Goal: Task Accomplishment & Management: Manage account settings

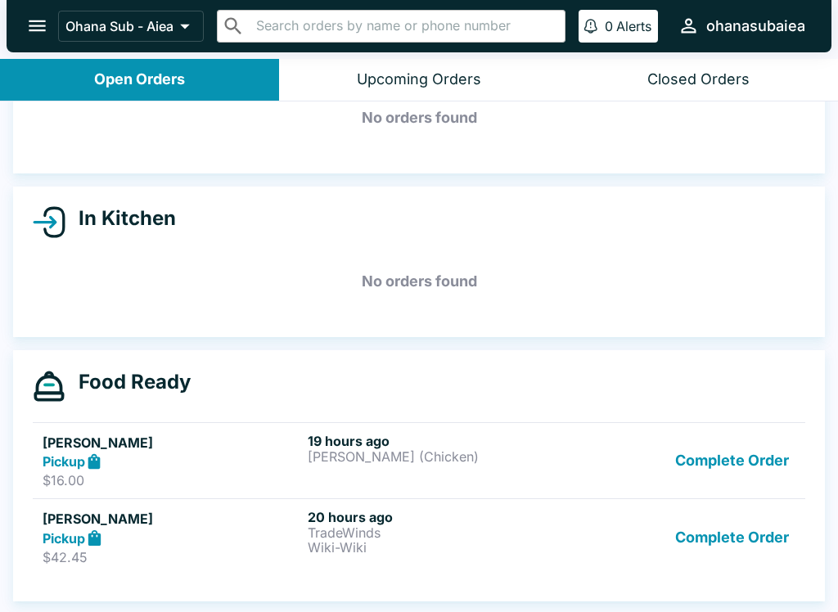
scroll to position [92, 0]
click at [705, 463] on button "Complete Order" at bounding box center [731, 461] width 127 height 56
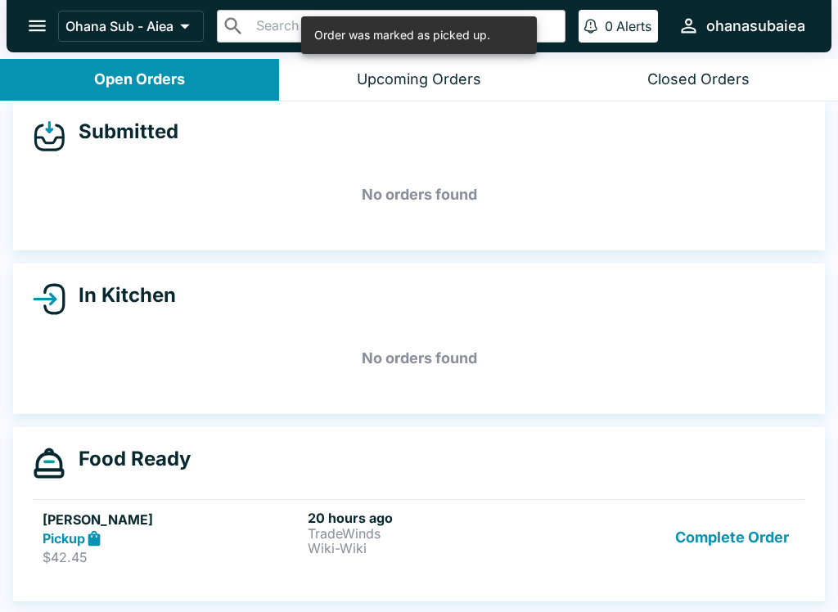
click at [698, 510] on button "Complete Order" at bounding box center [731, 538] width 127 height 56
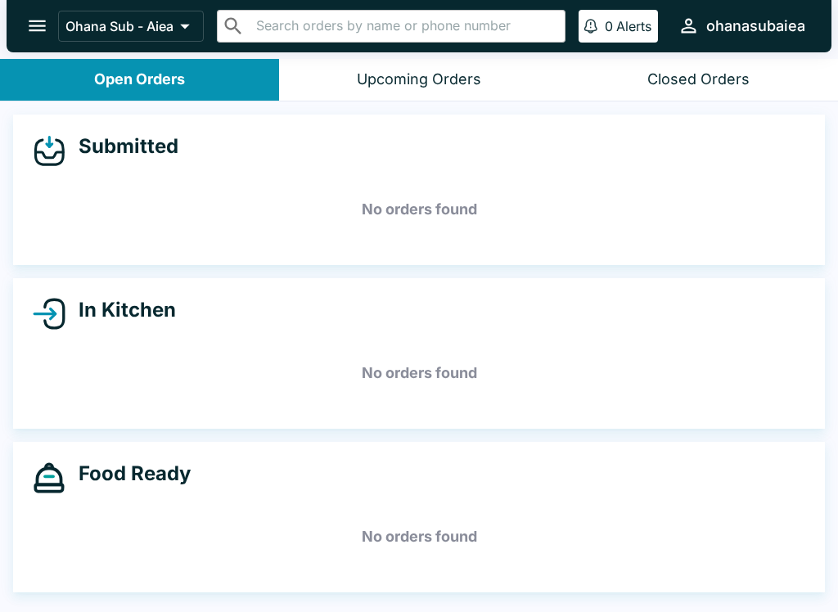
scroll to position [0, 0]
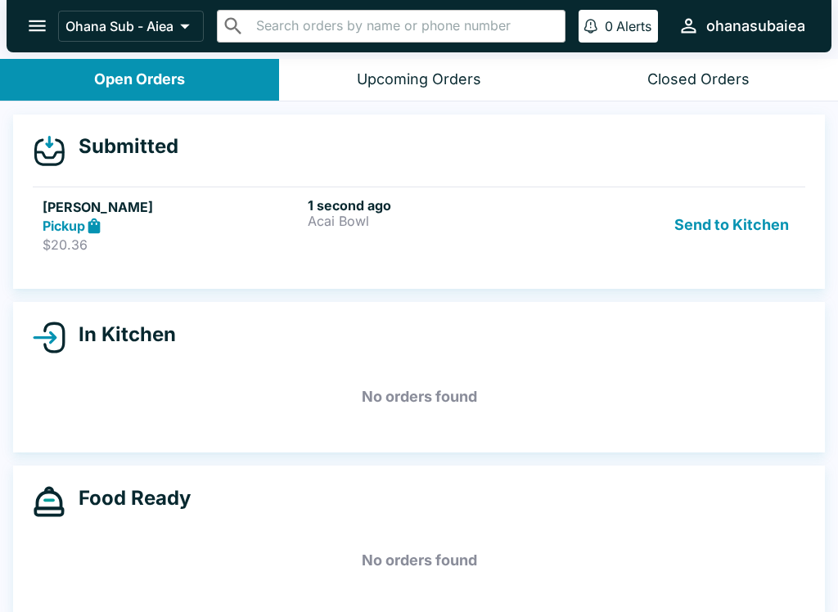
click at [746, 236] on button "Send to Kitchen" at bounding box center [732, 225] width 128 height 56
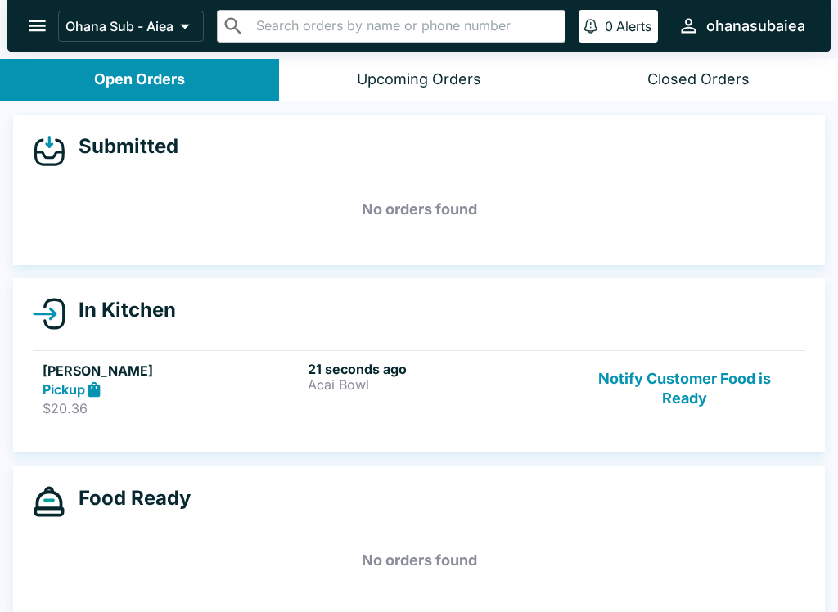
click at [173, 374] on h5 "[PERSON_NAME]" at bounding box center [172, 371] width 259 height 20
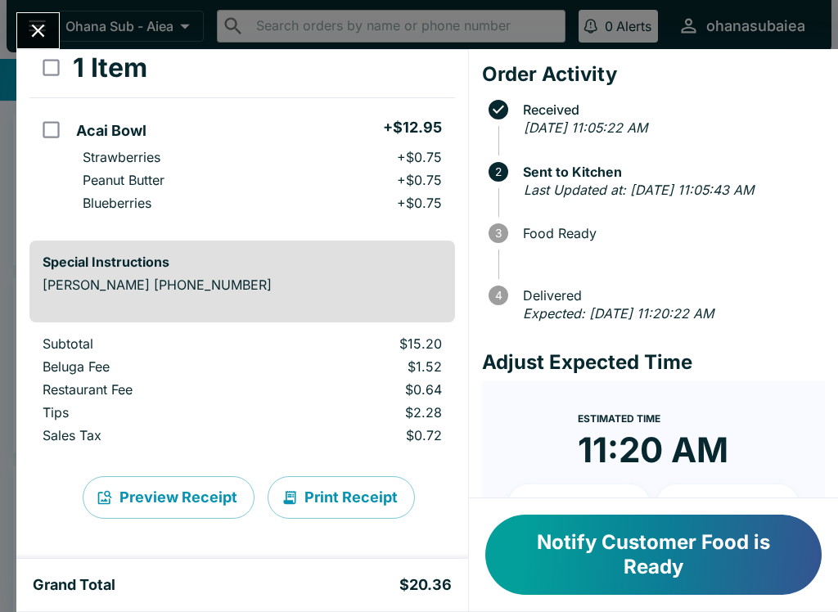
scroll to position [93, 0]
click at [46, 138] on input "orders table" at bounding box center [51, 129] width 37 height 37
checkbox input "true"
click at [401, 83] on button "Refund" at bounding box center [409, 67] width 84 height 41
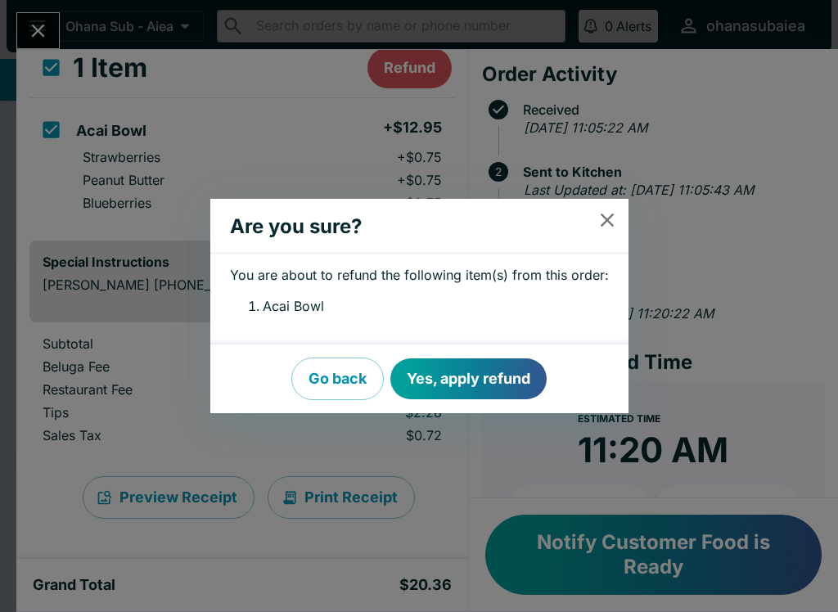
click at [498, 375] on button "Yes, apply refund" at bounding box center [468, 378] width 156 height 41
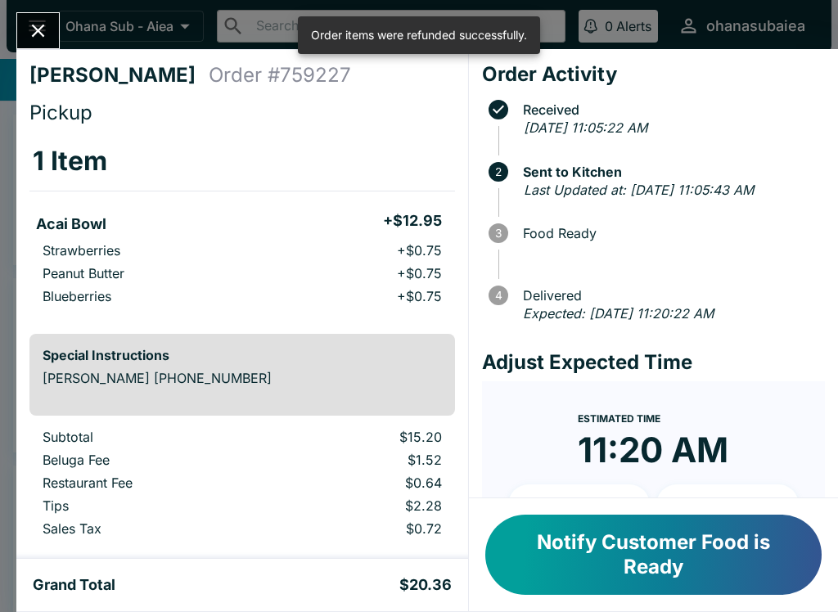
click at [34, 37] on icon "Close" at bounding box center [38, 31] width 22 height 22
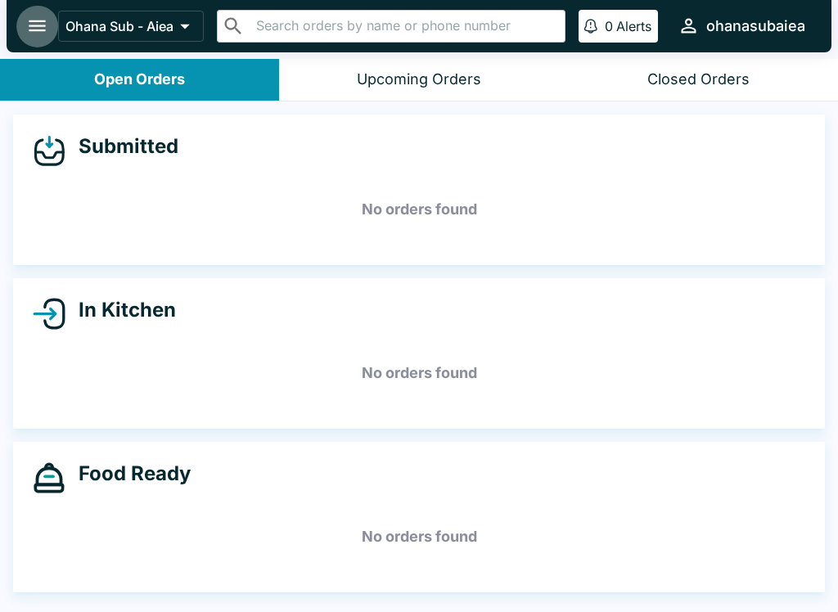
click at [29, 29] on icon "open drawer" at bounding box center [37, 26] width 22 height 22
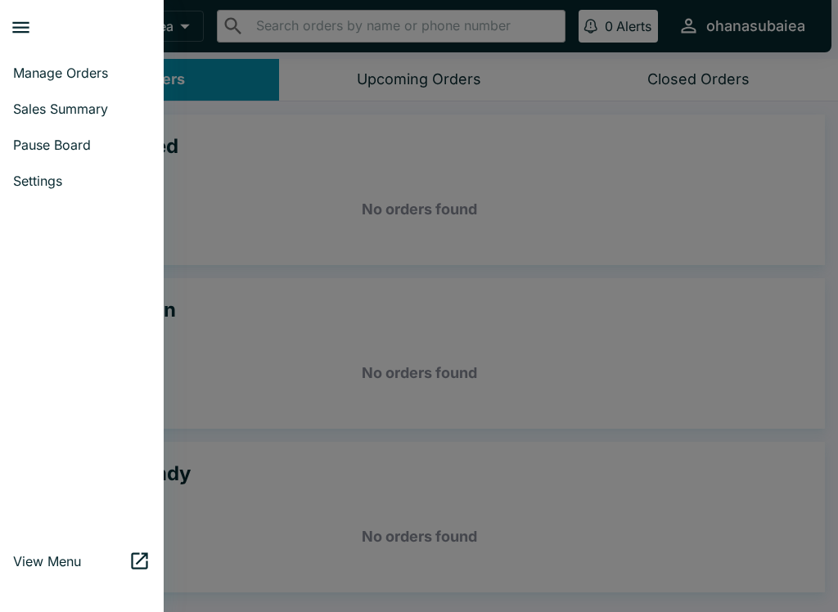
click at [88, 71] on span "Manage Orders" at bounding box center [81, 73] width 137 height 16
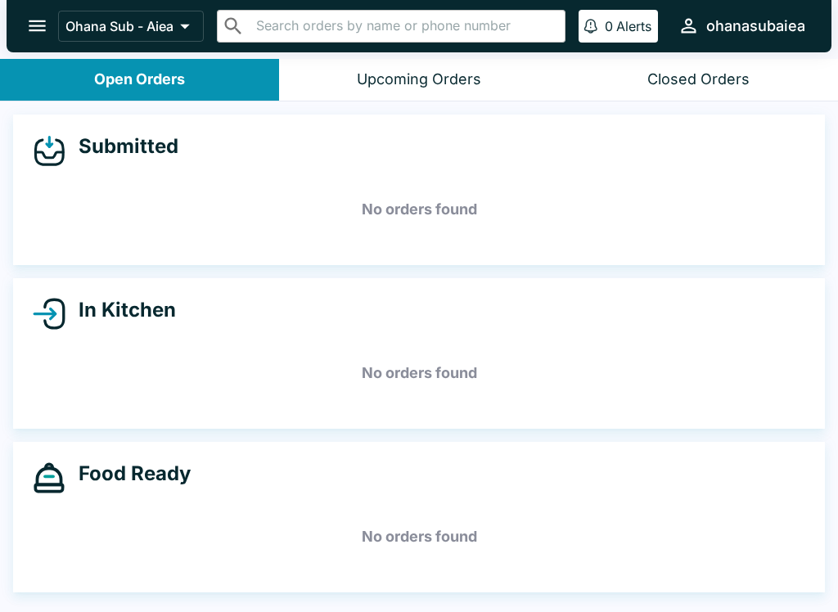
click at [25, 48] on div "Ohana Sub - Aiea ​ ​ 0 Alerts ohanasubaiea" at bounding box center [419, 26] width 825 height 52
click at [36, 20] on icon "open drawer" at bounding box center [37, 26] width 22 height 22
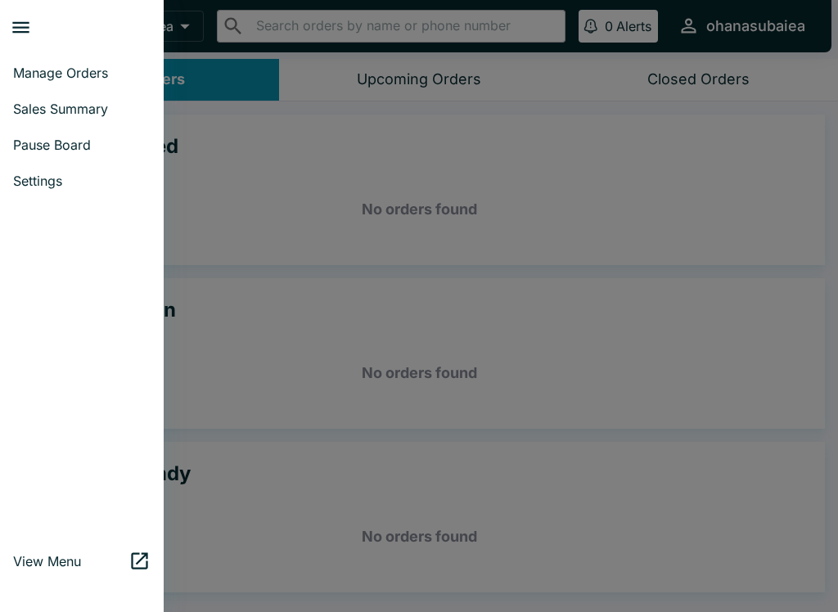
click at [104, 138] on span "Pause Board" at bounding box center [81, 145] width 137 height 16
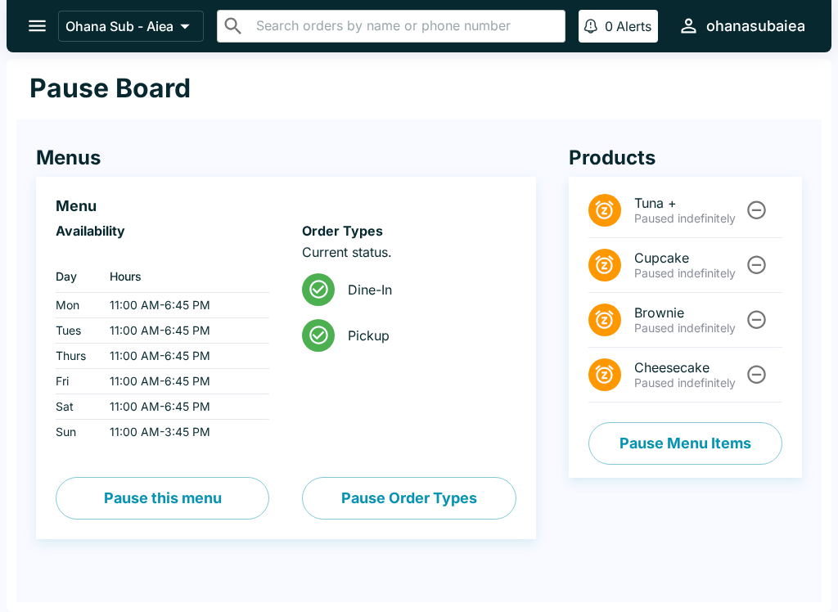
click at [746, 451] on button "Pause Menu Items" at bounding box center [685, 443] width 194 height 43
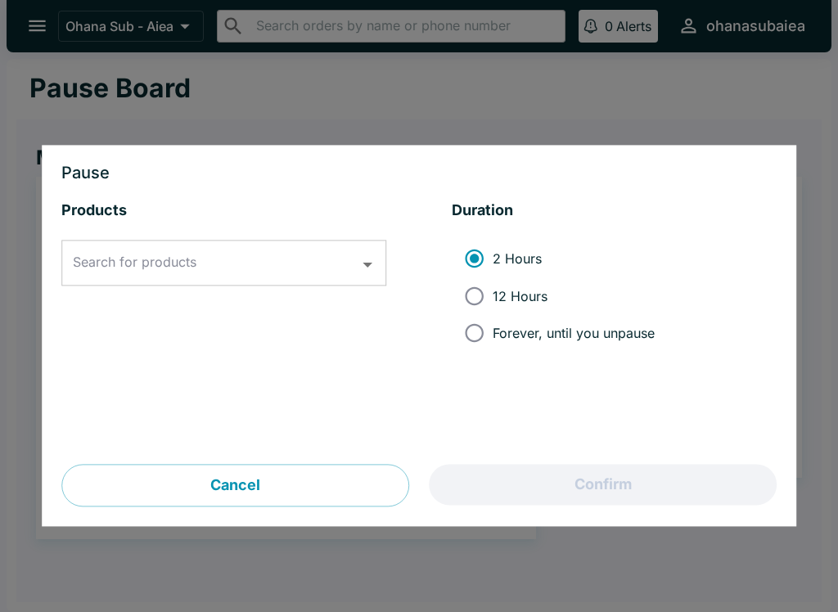
click at [644, 348] on label "Forever, until you unpause" at bounding box center [555, 333] width 199 height 37
click at [492, 348] on input "Forever, until you unpause" at bounding box center [474, 333] width 37 height 37
radio input "true"
click at [363, 270] on icon "Open" at bounding box center [368, 265] width 22 height 22
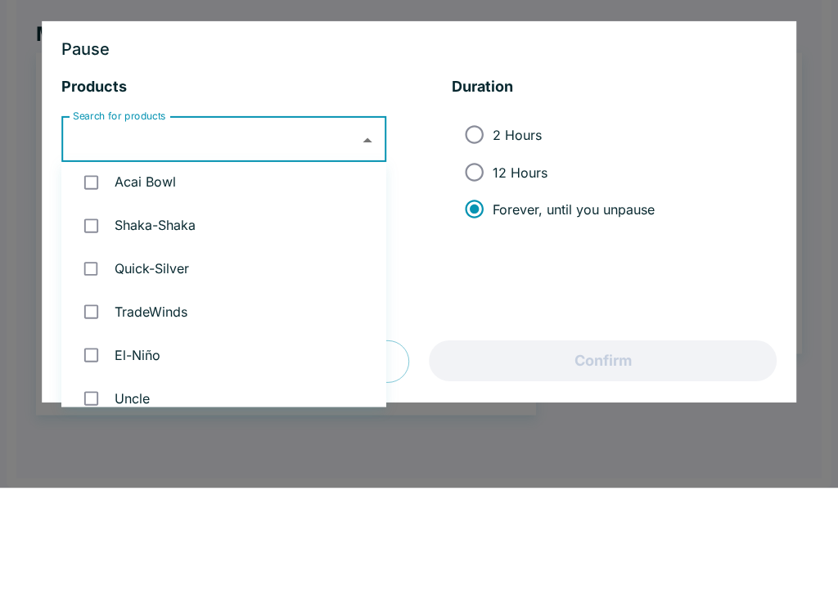
scroll to position [312, 0]
click at [105, 289] on input "checkbox" at bounding box center [91, 306] width 34 height 34
checkbox input "true"
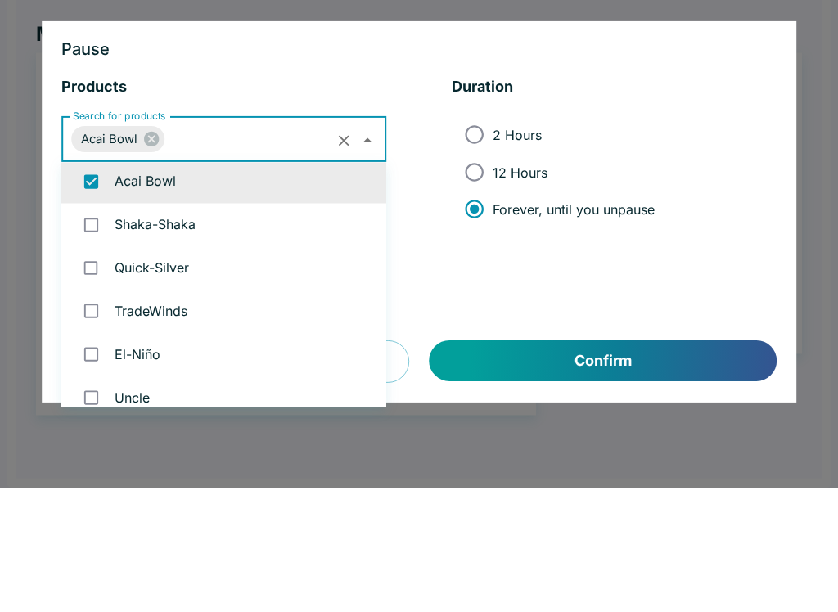
click at [699, 234] on li "2 Hours 12 Hours Forever, until you unpause" at bounding box center [614, 296] width 325 height 124
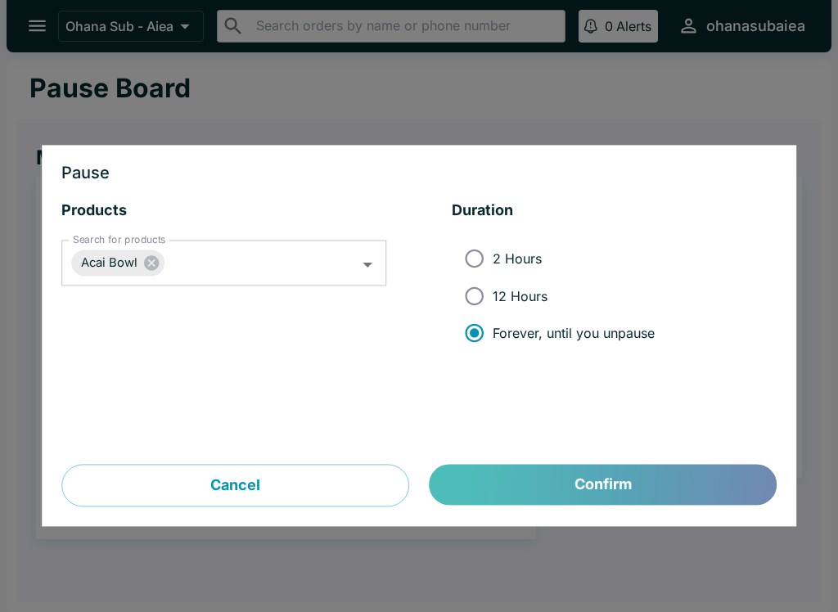
click at [538, 473] on button "Confirm" at bounding box center [602, 485] width 347 height 41
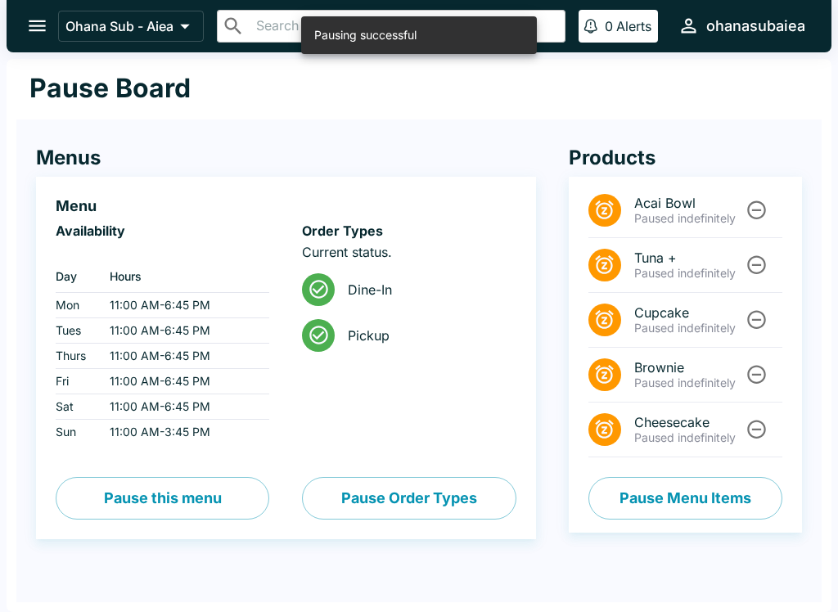
click at [37, 28] on icon "open drawer" at bounding box center [37, 26] width 22 height 22
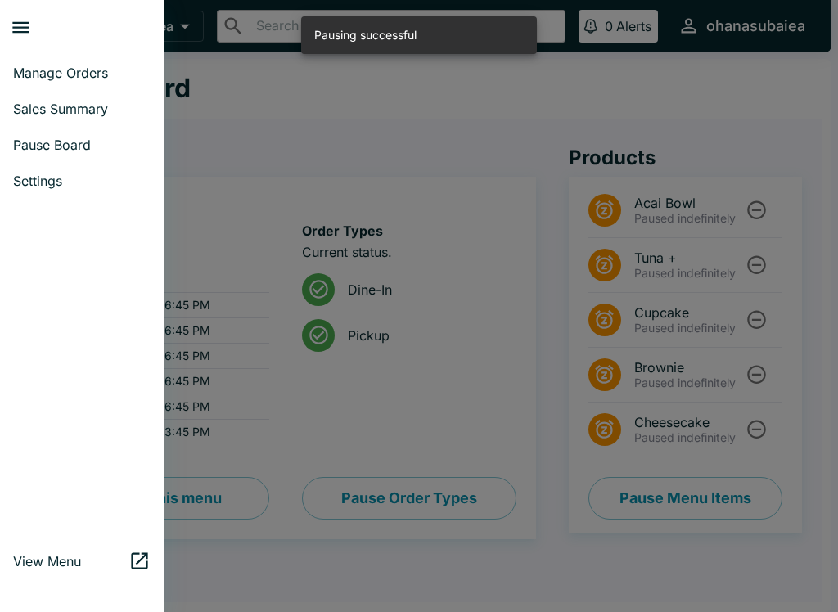
click at [37, 72] on span "Manage Orders" at bounding box center [81, 73] width 137 height 16
